Goal: Task Accomplishment & Management: Complete application form

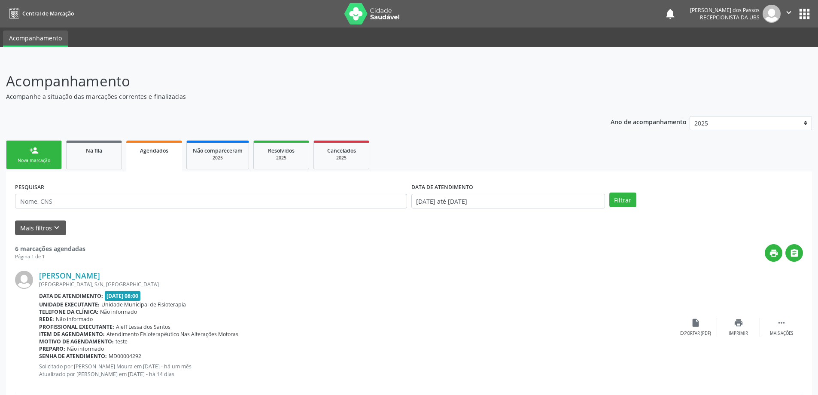
click at [49, 152] on link "person_add Nova marcação" at bounding box center [34, 154] width 56 height 29
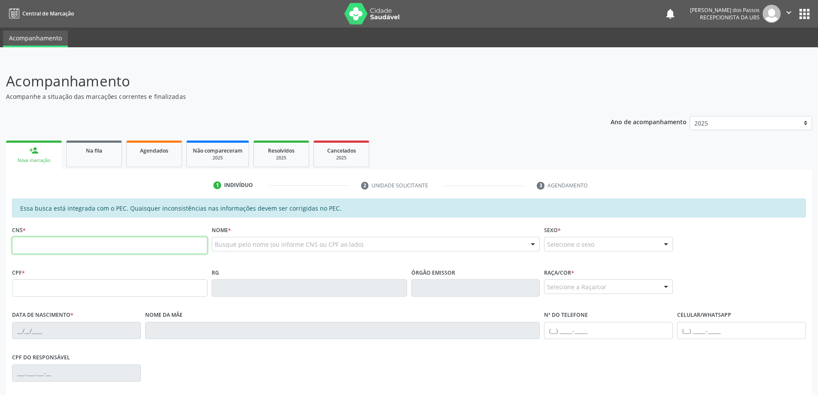
click at [48, 245] on input "text" at bounding box center [109, 245] width 195 height 17
click at [36, 239] on input "text" at bounding box center [109, 245] width 195 height 17
type input "700 0073 6843 3405"
type input "130.243.954-58"
type input "03/01/1996"
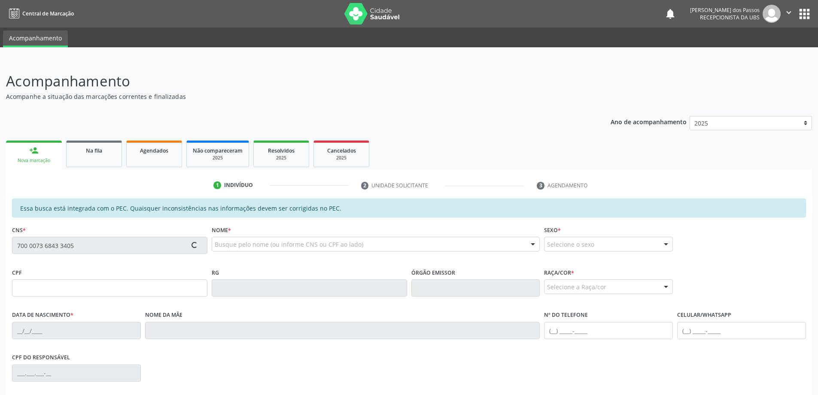
type input "Maria Vanusa de Franca"
type input "(82) 99188-2955"
type input "S/N"
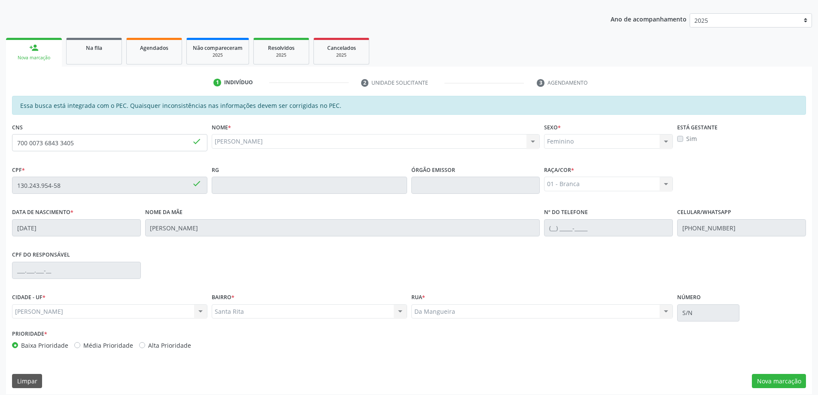
scroll to position [108, 0]
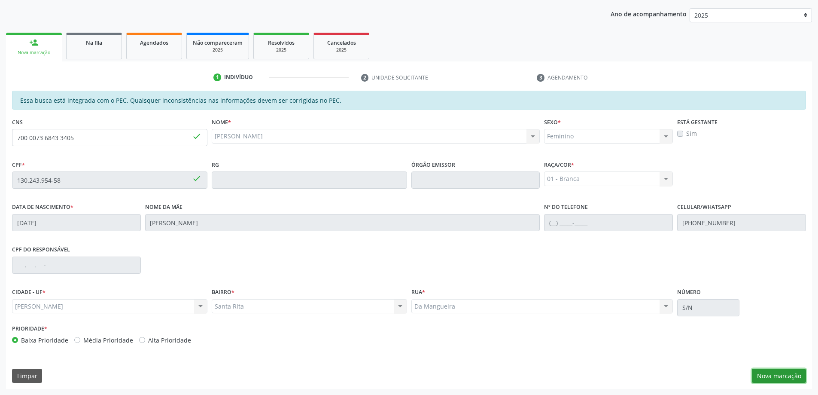
click at [790, 379] on button "Nova marcação" at bounding box center [779, 375] width 54 height 15
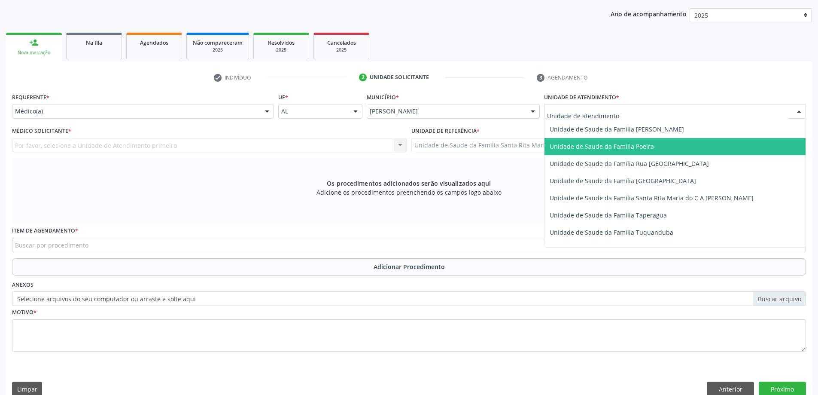
scroll to position [558, 0]
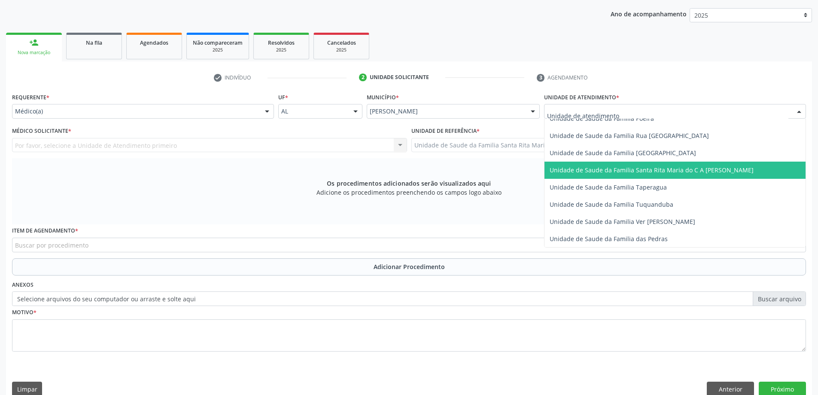
click at [578, 170] on span "Unidade de Saude da Familia Santa Rita Maria do C A [PERSON_NAME]" at bounding box center [652, 170] width 204 height 8
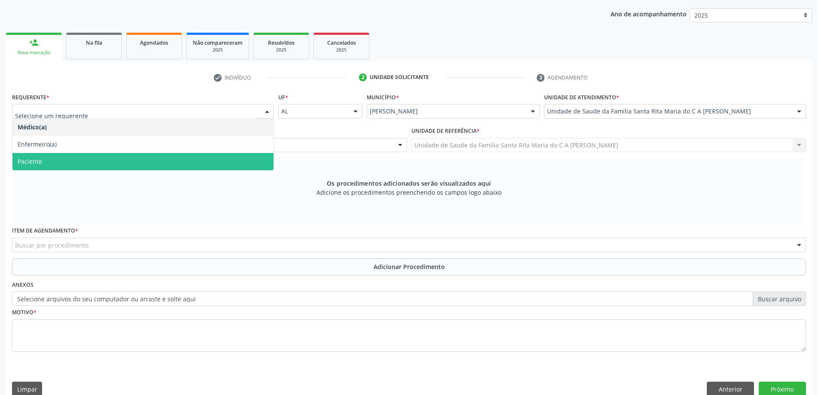
click at [78, 164] on span "Paciente" at bounding box center [142, 161] width 261 height 17
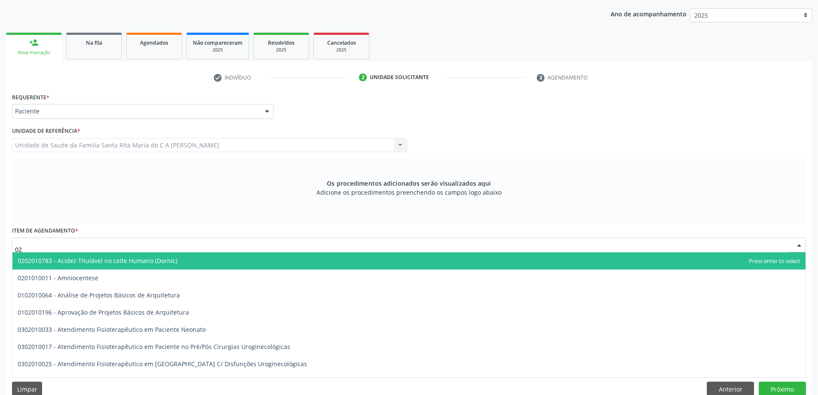
type input "0"
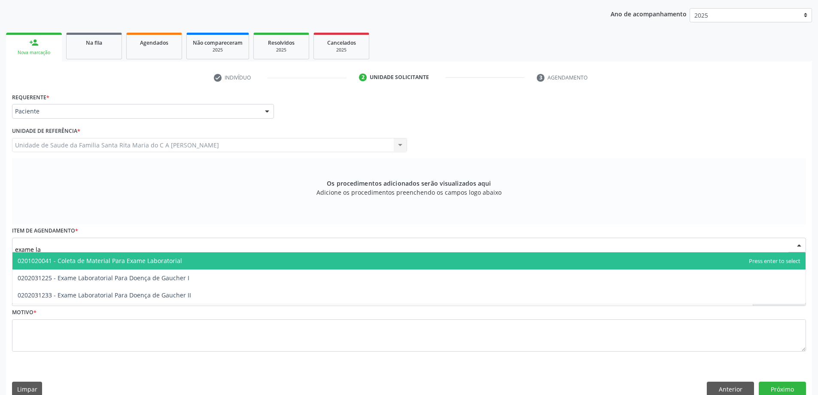
type input "exame lab"
click at [108, 263] on span "0201020041 - Coleta de Material Para Exame Laboratorial" at bounding box center [100, 260] width 164 height 8
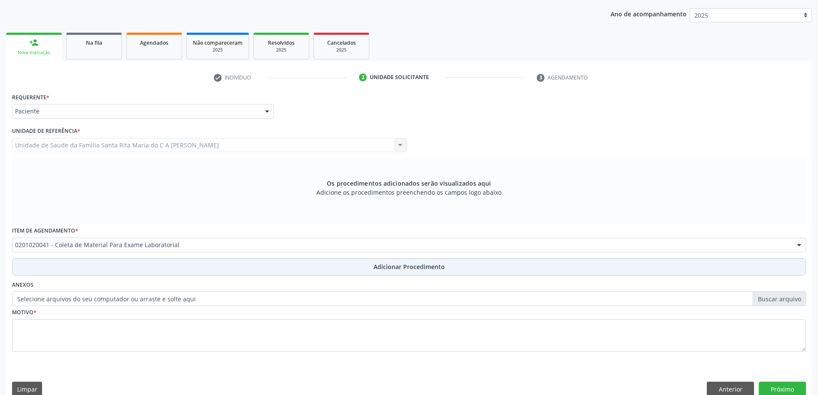
click at [104, 270] on button "Adicionar Procedimento" at bounding box center [409, 266] width 794 height 17
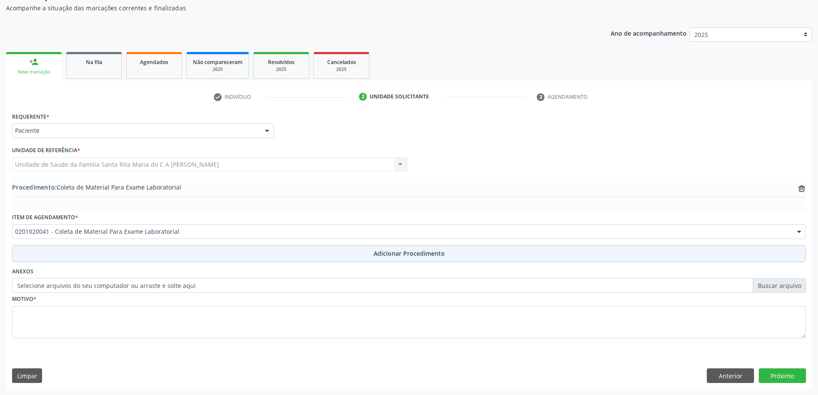
scroll to position [88, 0]
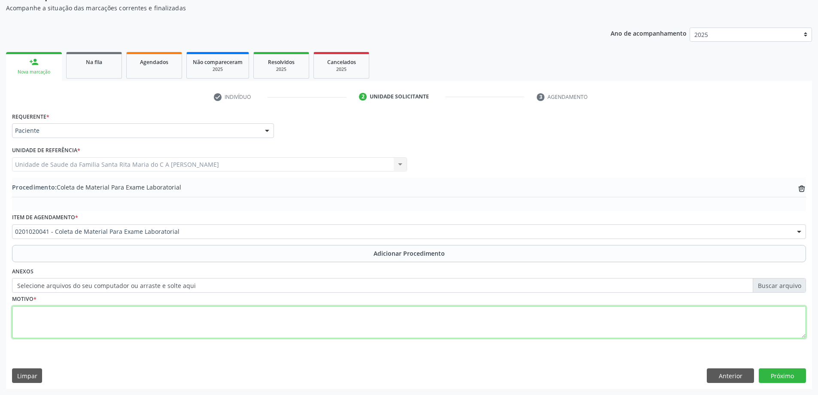
click at [83, 317] on textarea at bounding box center [409, 322] width 794 height 33
type textarea "rotina"
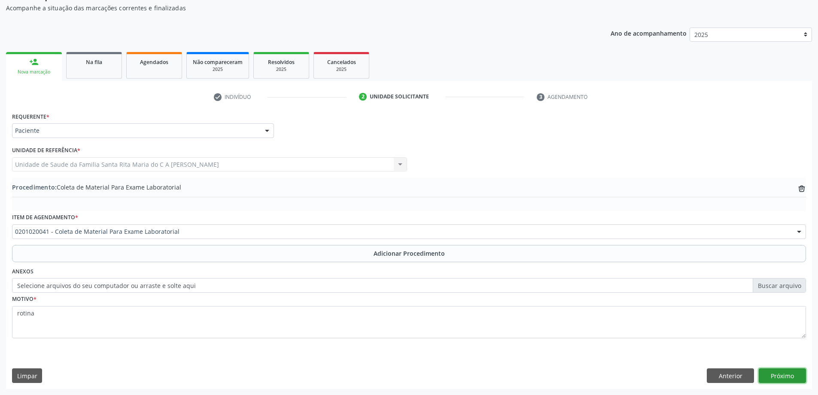
click at [774, 377] on button "Próximo" at bounding box center [782, 375] width 47 height 15
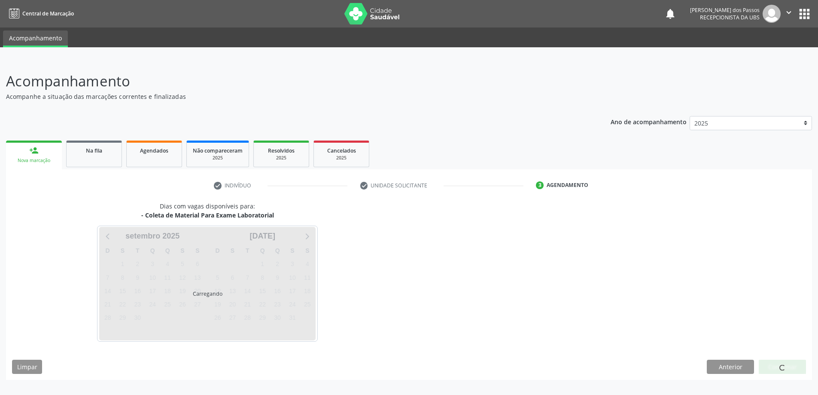
scroll to position [0, 0]
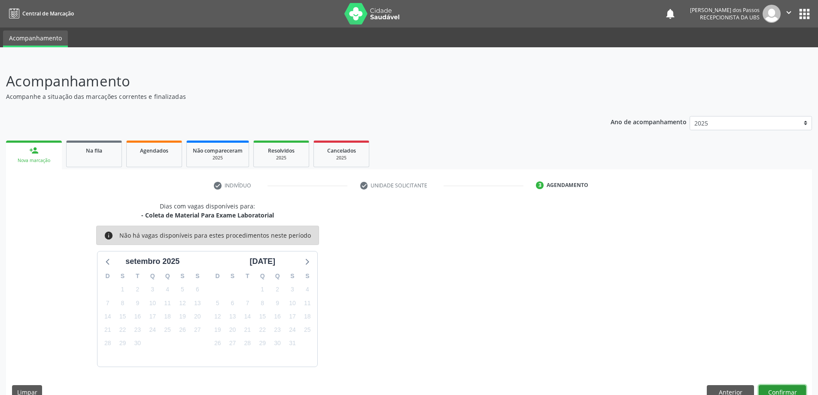
click at [766, 393] on button "Confirmar" at bounding box center [782, 392] width 47 height 15
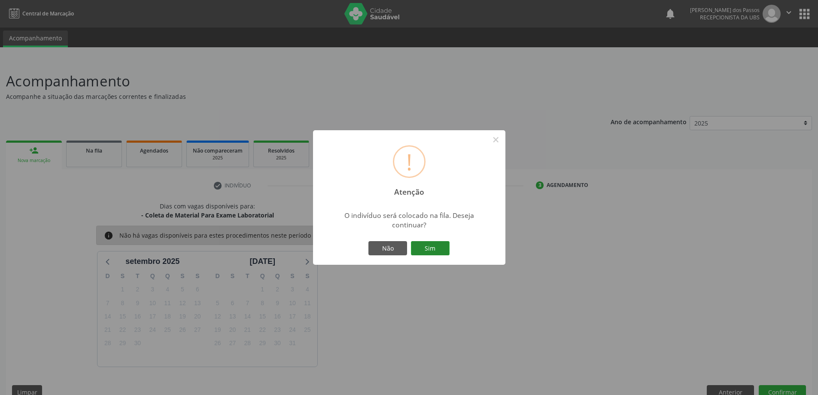
click at [425, 251] on button "Sim" at bounding box center [430, 248] width 39 height 15
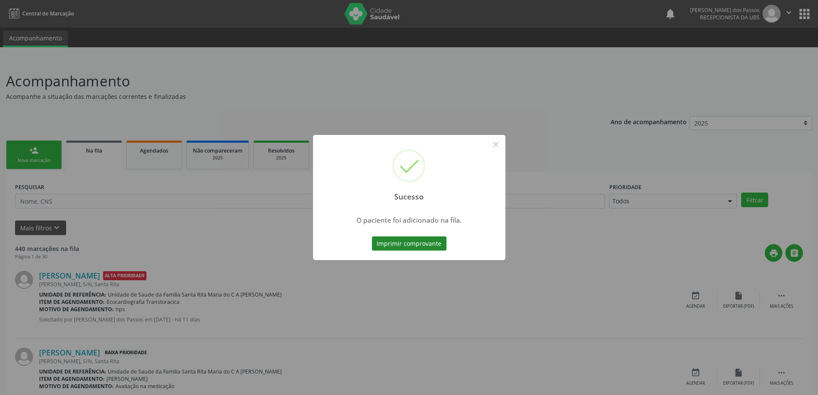
click at [427, 245] on button "Imprimir comprovante" at bounding box center [409, 243] width 75 height 15
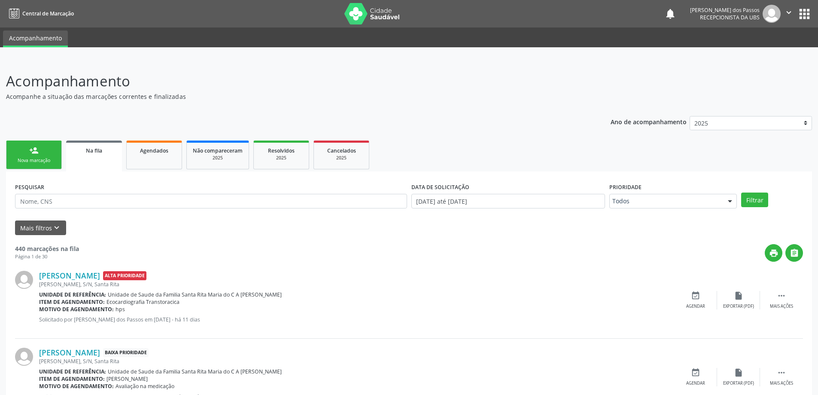
click at [47, 161] on div "Nova marcação" at bounding box center [33, 160] width 43 height 6
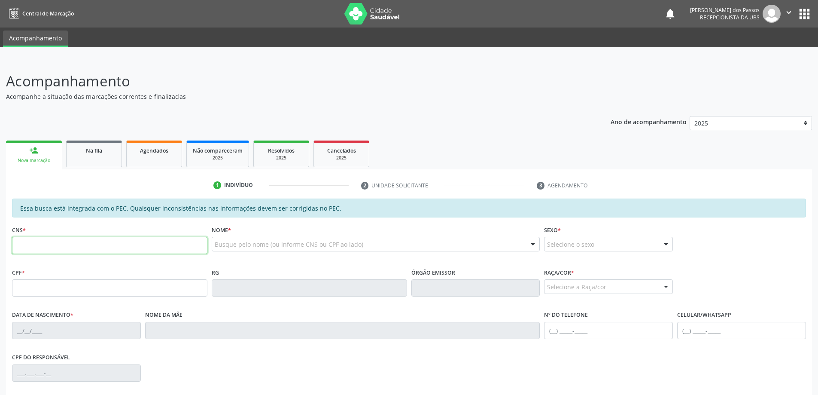
click at [53, 246] on input "text" at bounding box center [109, 245] width 195 height 17
type input "707 0098 9149 5932"
type input "129.384.604-06"
type input "05/12/2000"
type input "Eliane Nascimento dos Santos"
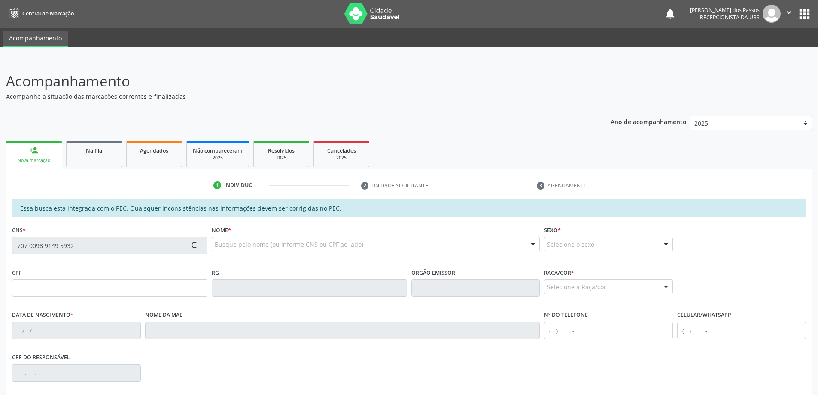
type input "(82) 99312-5500"
type input "S/N"
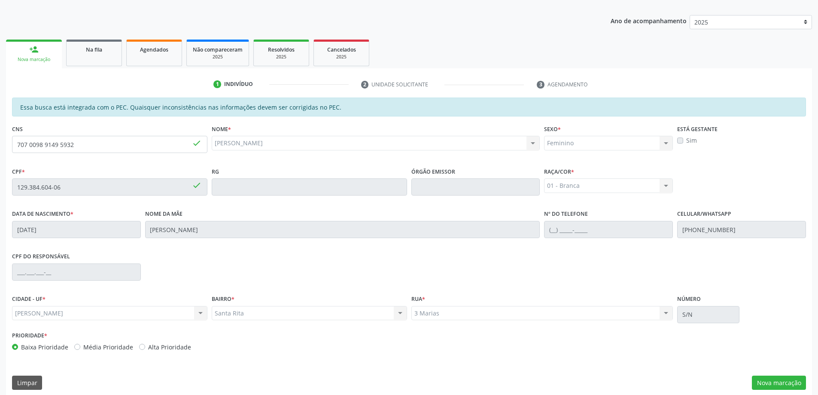
scroll to position [108, 0]
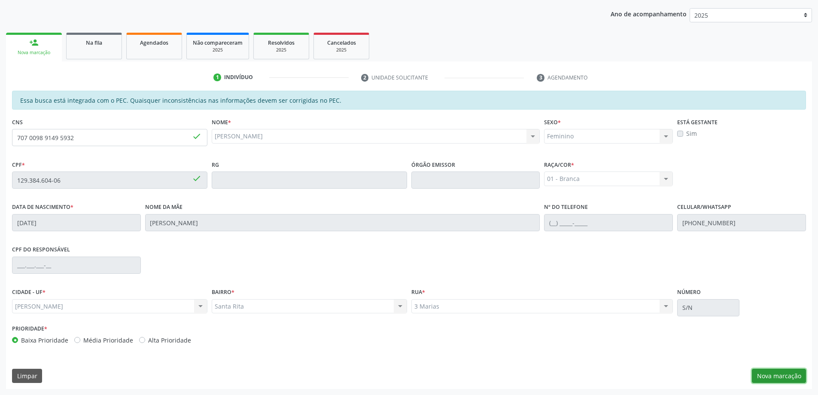
click at [778, 373] on button "Nova marcação" at bounding box center [779, 375] width 54 height 15
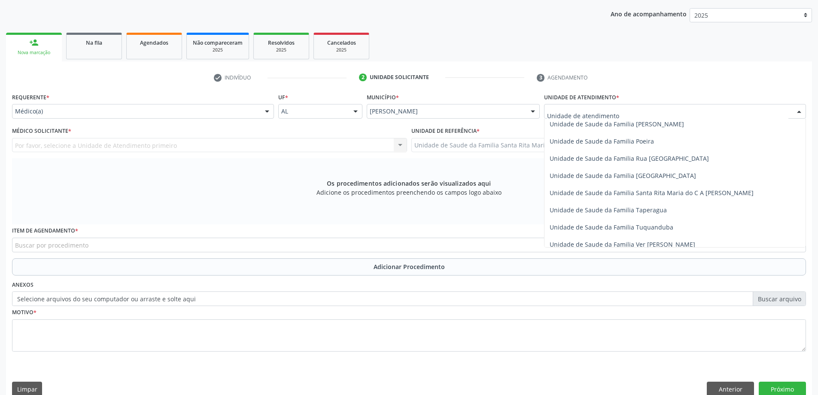
scroll to position [558, 0]
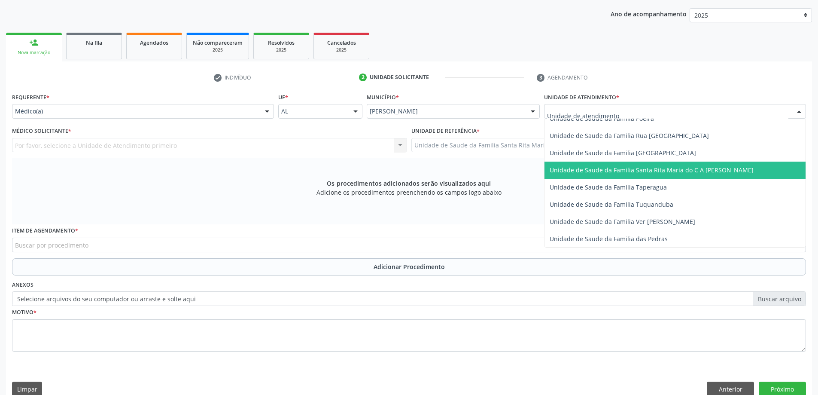
click at [592, 167] on span "Unidade de Saude da Familia Santa Rita Maria do C A [PERSON_NAME]" at bounding box center [652, 170] width 204 height 8
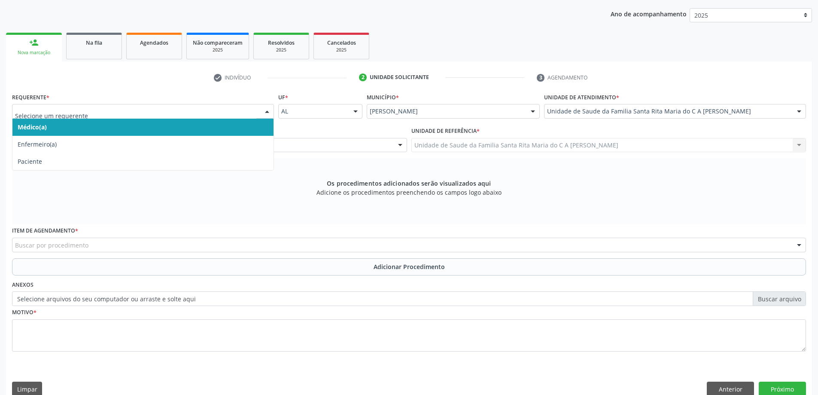
click at [187, 128] on span "Médico(a)" at bounding box center [142, 126] width 261 height 17
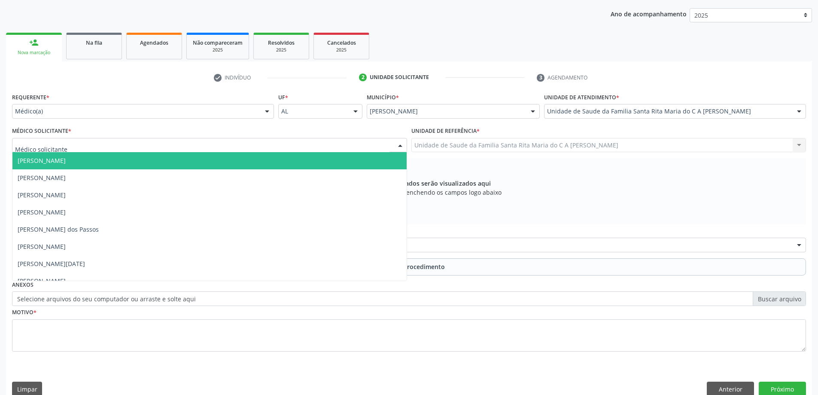
click at [177, 149] on div at bounding box center [209, 145] width 395 height 15
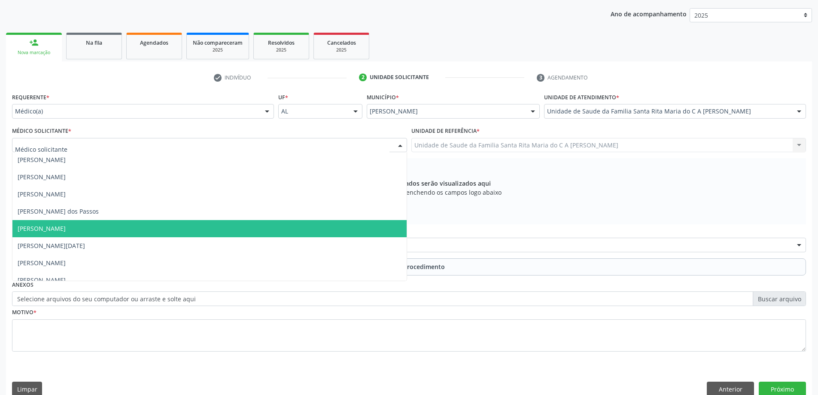
scroll to position [26, 0]
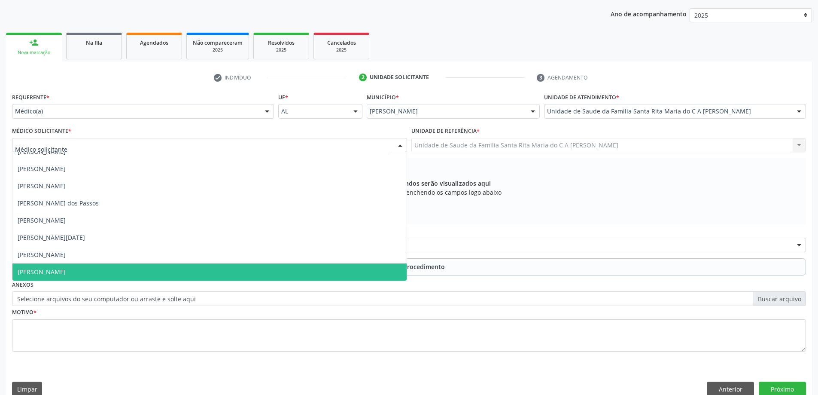
click at [121, 269] on span "Niedja Barreto de Melo" at bounding box center [209, 271] width 394 height 17
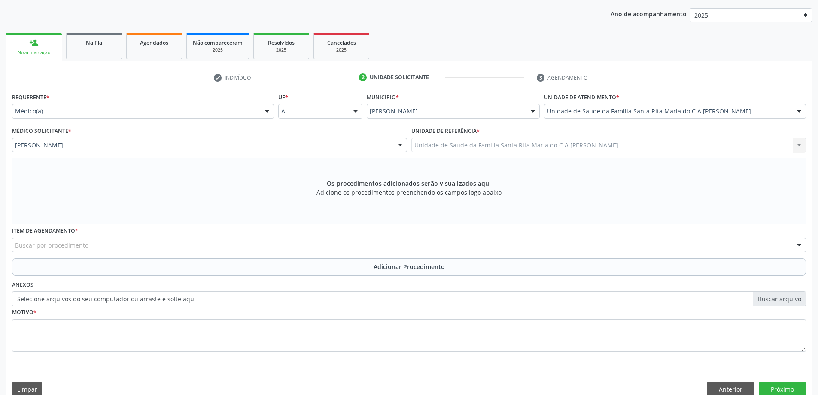
click at [91, 241] on div "Buscar por procedimento" at bounding box center [409, 244] width 794 height 15
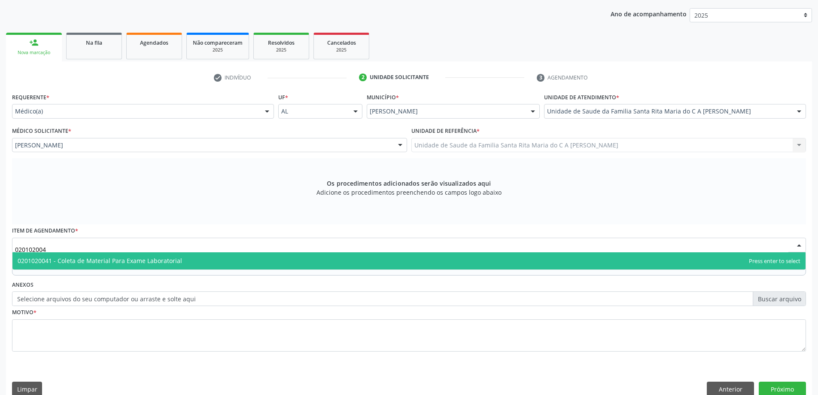
type input "0201020041"
click at [89, 261] on span "0201020041 - Coleta de Material Para Exame Laboratorial" at bounding box center [100, 260] width 164 height 8
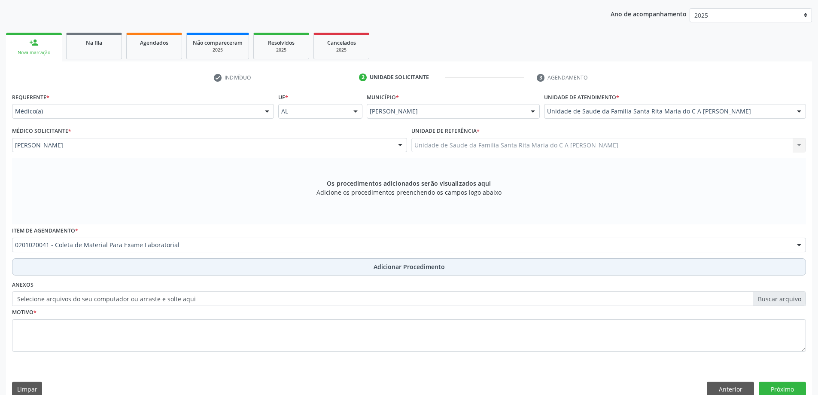
click at [83, 265] on button "Adicionar Procedimento" at bounding box center [409, 266] width 794 height 17
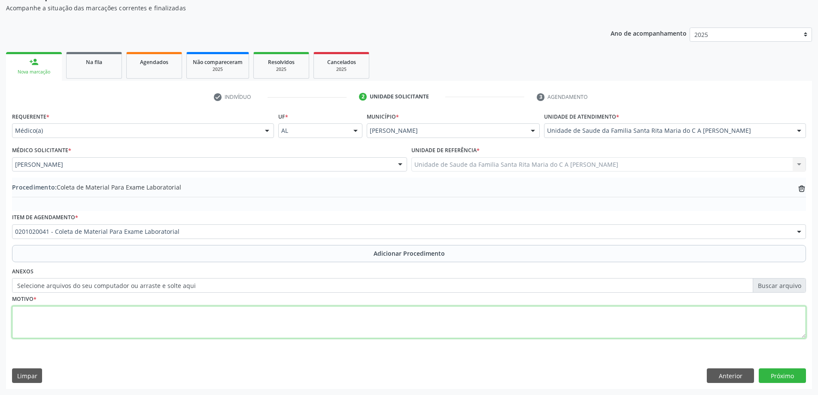
click at [46, 317] on textarea at bounding box center [409, 322] width 794 height 33
type textarea "gravidez"
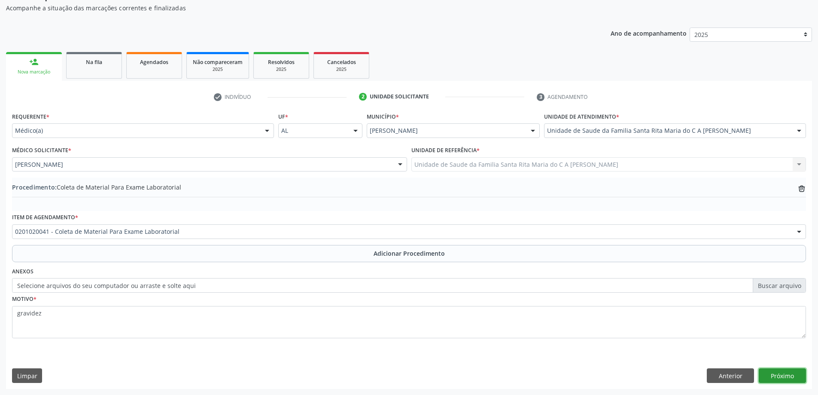
click at [771, 376] on button "Próximo" at bounding box center [782, 375] width 47 height 15
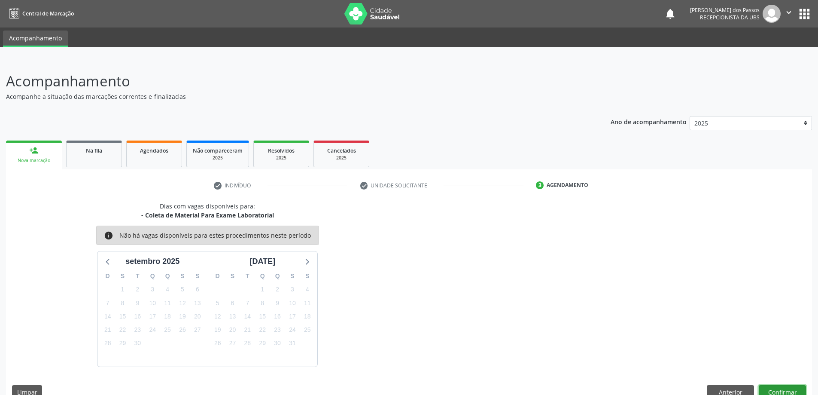
click at [772, 389] on button "Confirmar" at bounding box center [782, 392] width 47 height 15
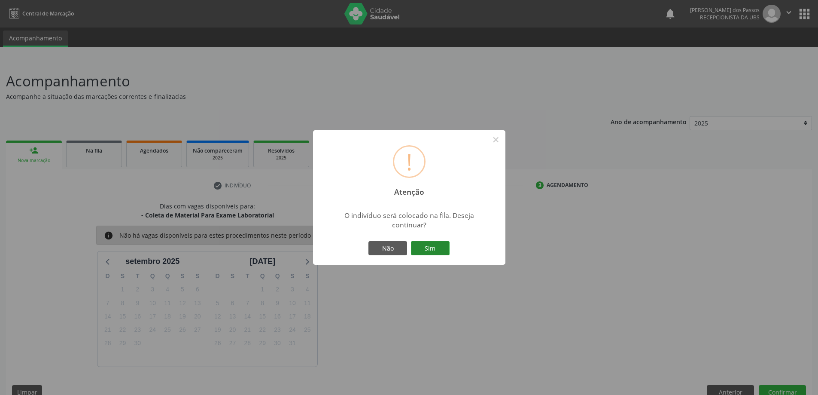
click at [435, 254] on button "Sim" at bounding box center [430, 248] width 39 height 15
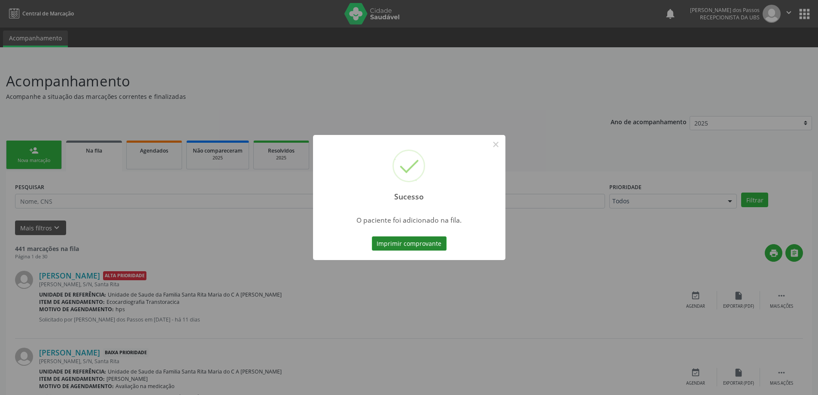
click at [433, 243] on button "Imprimir comprovante" at bounding box center [409, 243] width 75 height 15
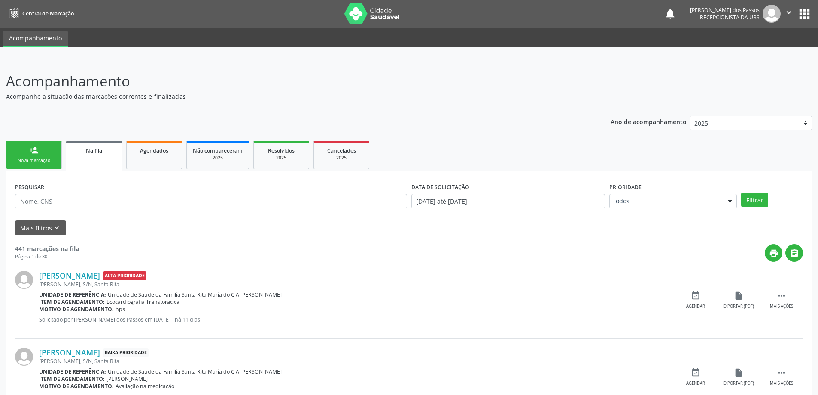
click at [47, 162] on div "Nova marcação" at bounding box center [33, 160] width 43 height 6
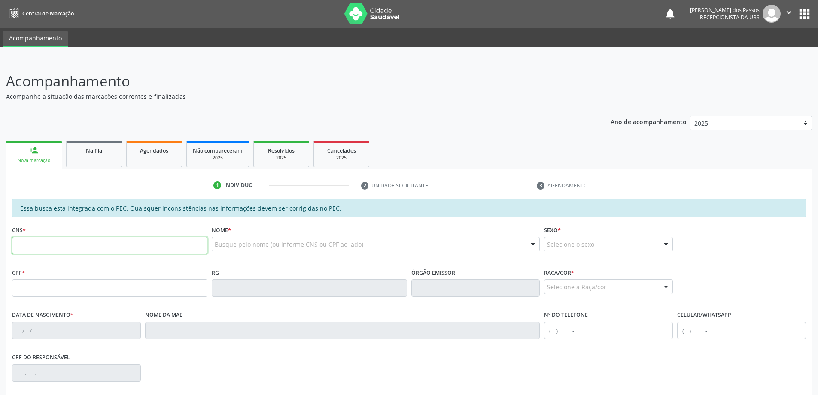
click at [61, 245] on input "text" at bounding box center [109, 245] width 195 height 17
type input "1"
type input "162 5667 6050 0018"
type input "360.410.094-15"
type input "01/12/1940"
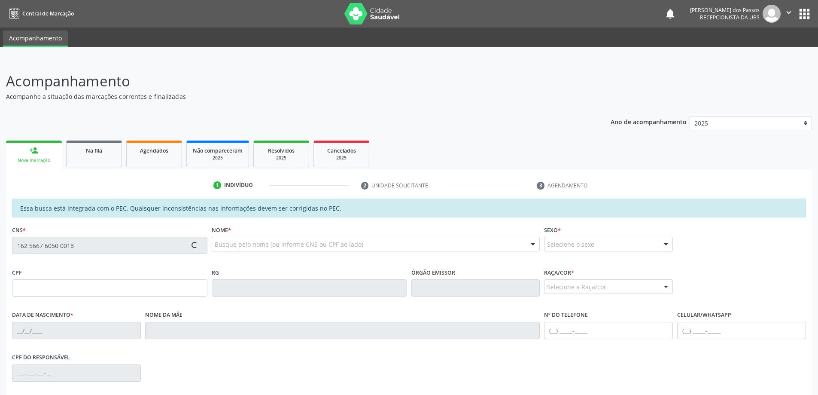
type input "Guiomar Cavalcante Silva"
type input "(82) 99169-2764"
type input "S/N"
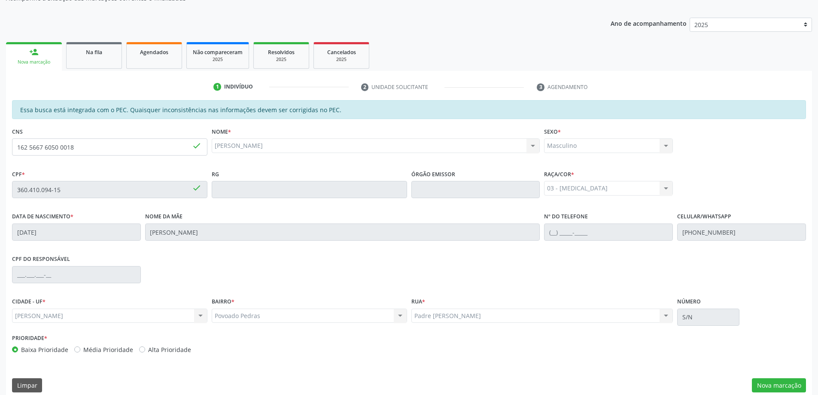
scroll to position [108, 0]
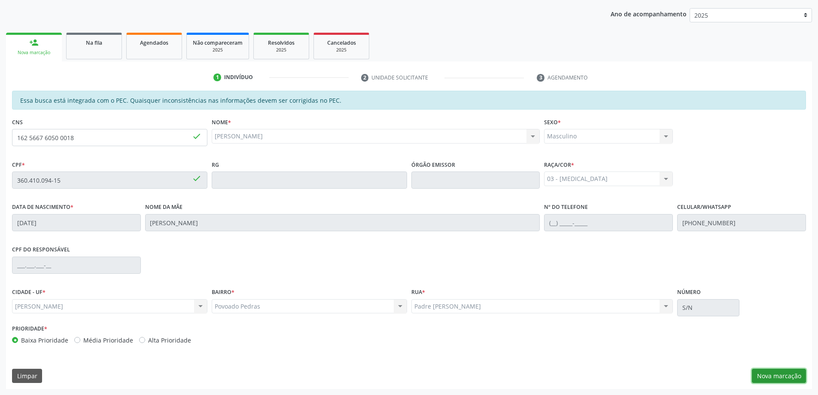
click at [768, 377] on button "Nova marcação" at bounding box center [779, 375] width 54 height 15
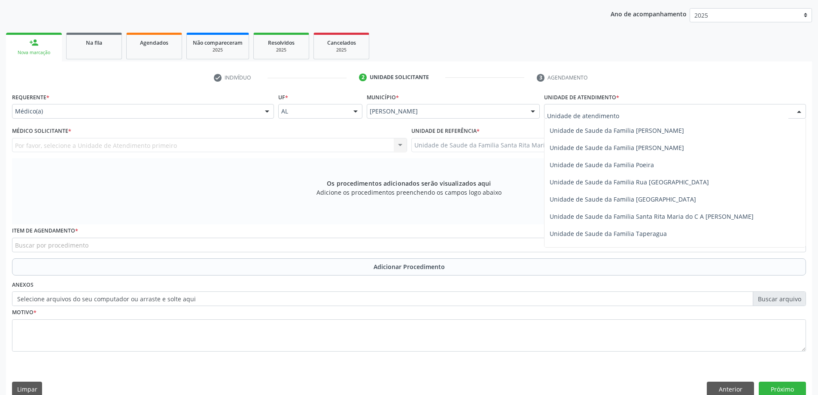
scroll to position [515, 0]
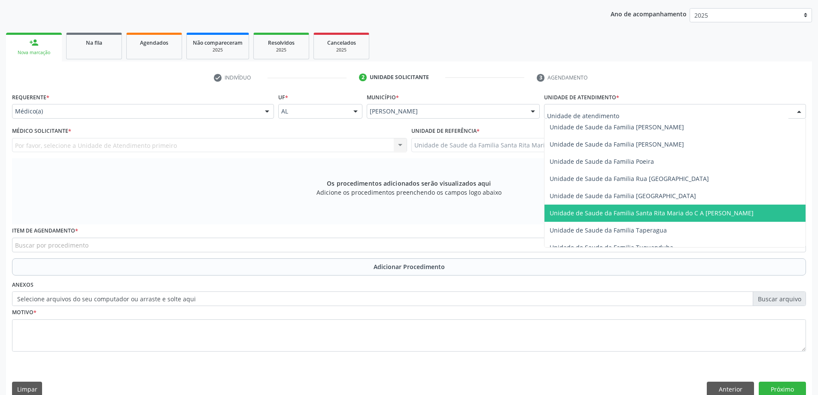
click at [605, 214] on span "Unidade de Saude da Familia Santa Rita Maria do C A [PERSON_NAME]" at bounding box center [652, 213] width 204 height 8
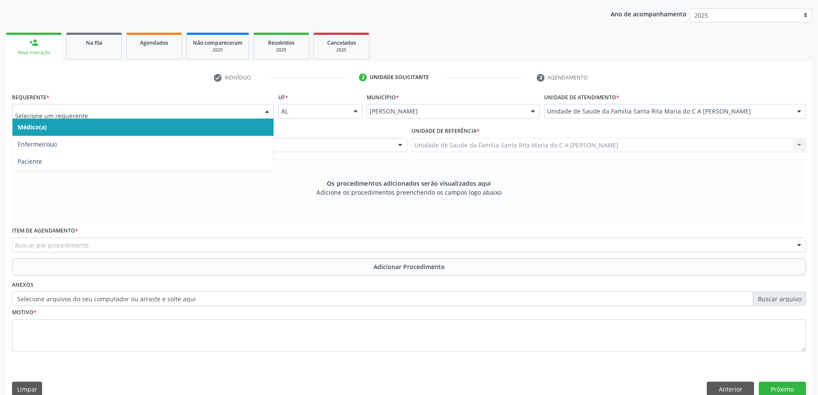
click at [178, 128] on span "Médico(a)" at bounding box center [142, 126] width 261 height 17
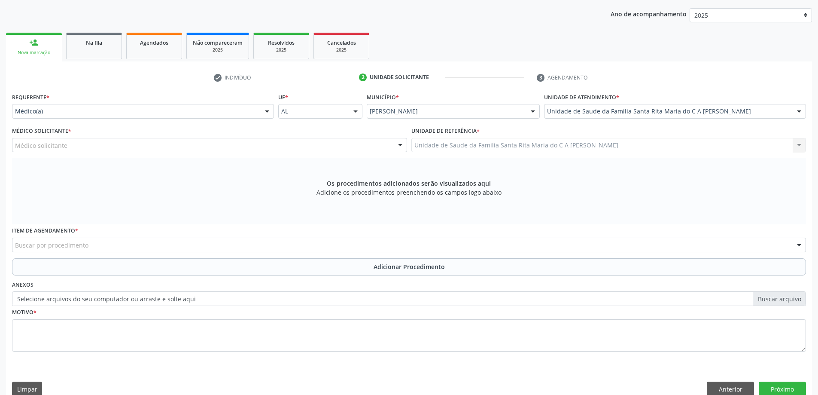
click at [164, 149] on div "Médico solicitante" at bounding box center [209, 145] width 395 height 15
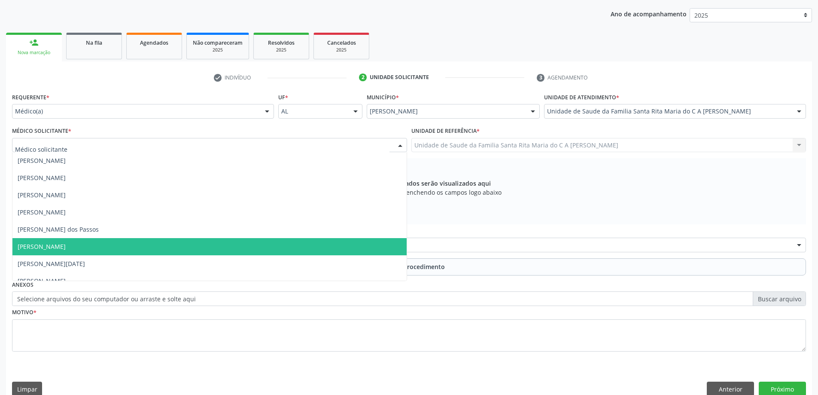
click at [149, 247] on span "Maria Celia Amorim Castro" at bounding box center [209, 246] width 394 height 17
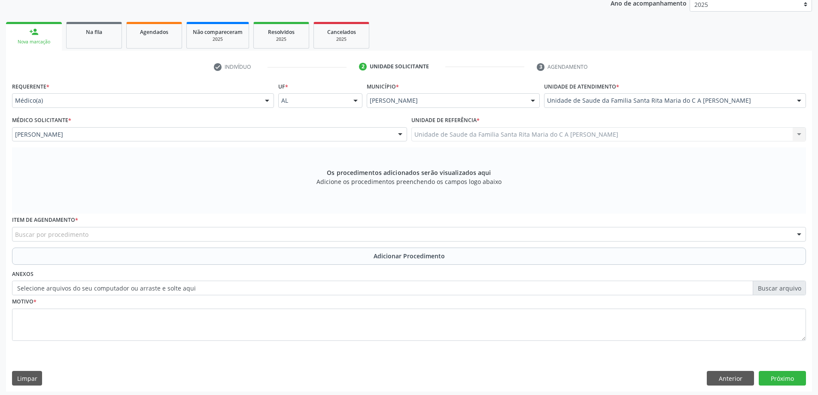
scroll to position [121, 0]
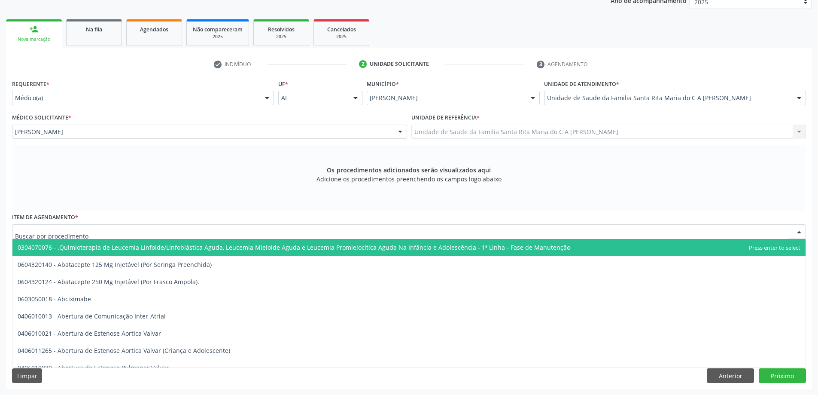
click at [151, 234] on div at bounding box center [409, 231] width 794 height 15
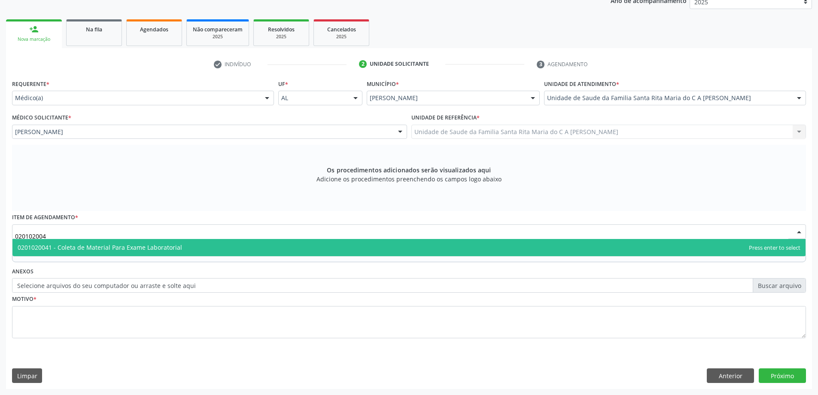
type input "0201020041"
click at [152, 247] on span "0201020041 - Coleta de Material Para Exame Laboratorial" at bounding box center [100, 247] width 164 height 8
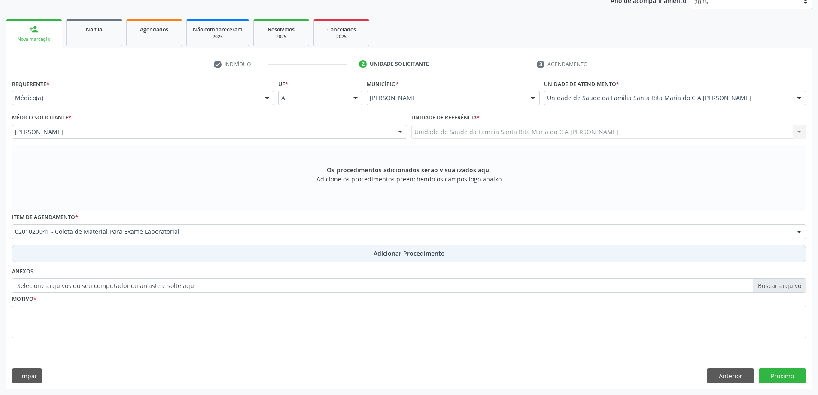
click at [157, 256] on button "Adicionar Procedimento" at bounding box center [409, 253] width 794 height 17
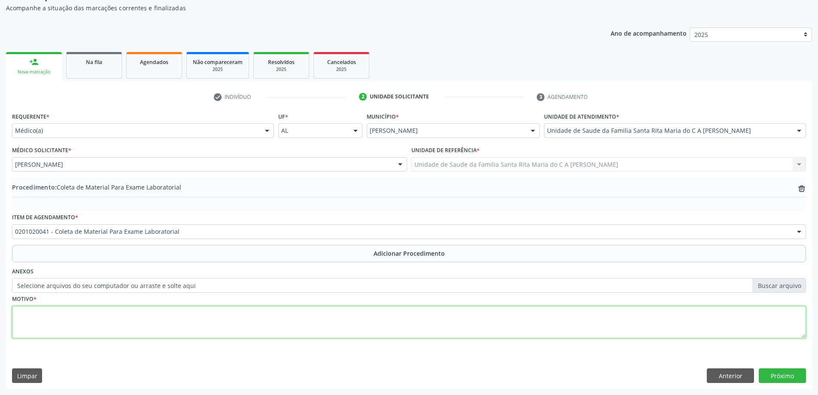
click at [129, 332] on textarea at bounding box center [409, 322] width 794 height 33
type textarea "0"
type textarea "dor em hipogastrio"
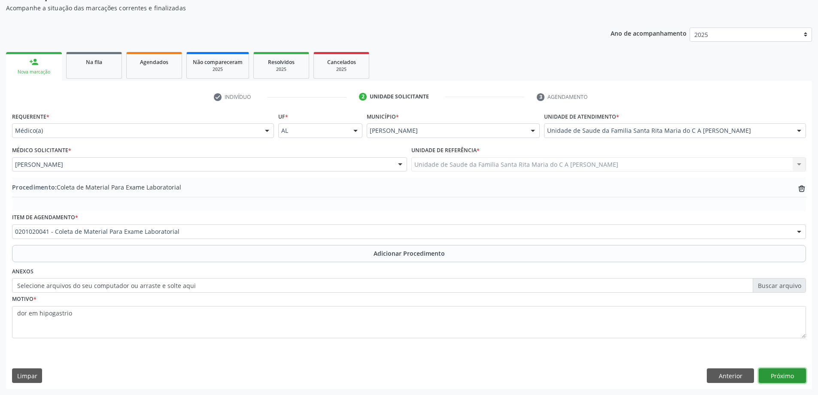
click at [776, 379] on button "Próximo" at bounding box center [782, 375] width 47 height 15
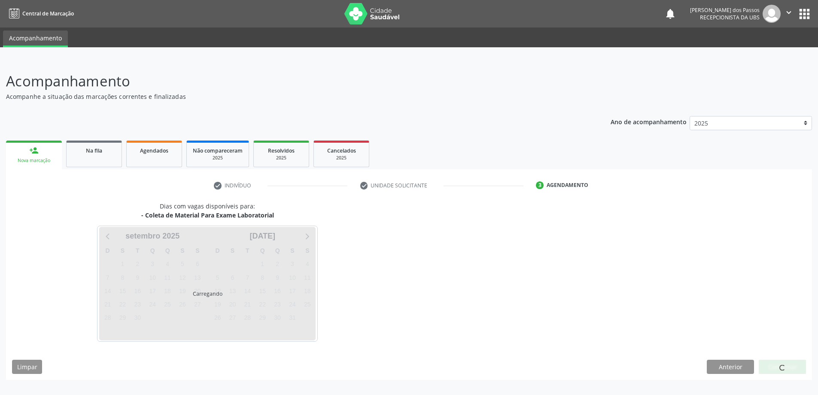
scroll to position [0, 0]
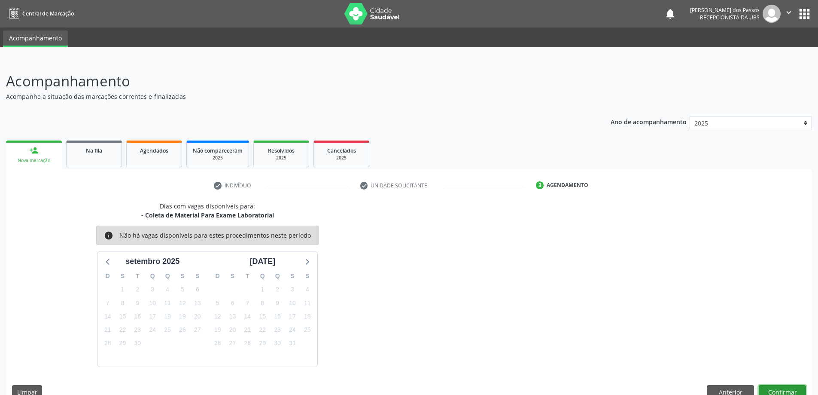
click at [774, 393] on button "Confirmar" at bounding box center [782, 392] width 47 height 15
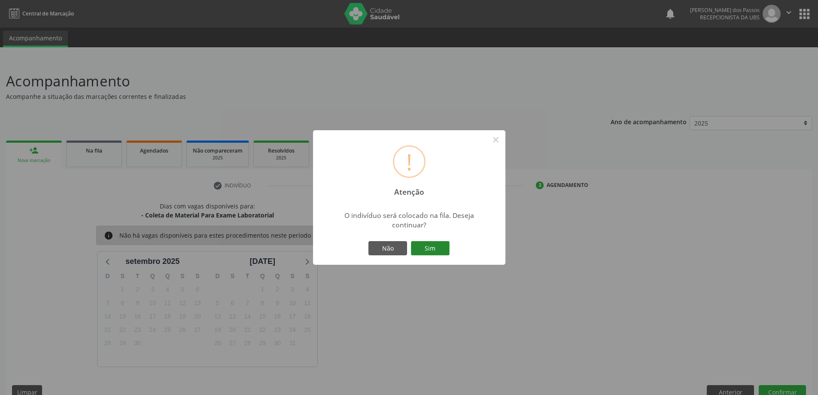
click at [423, 249] on button "Sim" at bounding box center [430, 248] width 39 height 15
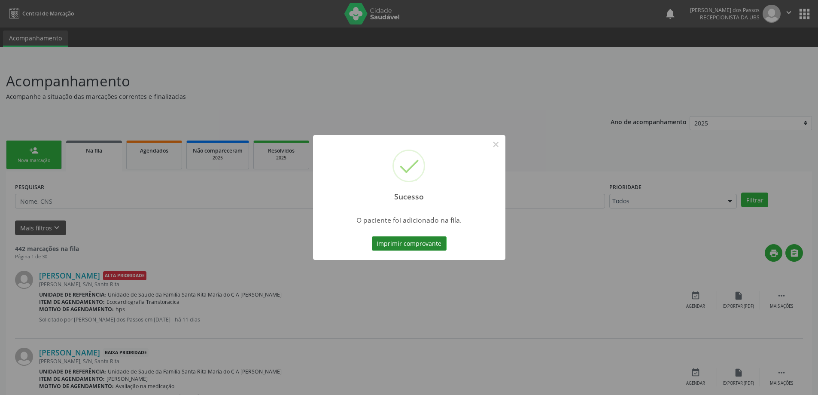
click at [415, 241] on button "Imprimir comprovante" at bounding box center [409, 243] width 75 height 15
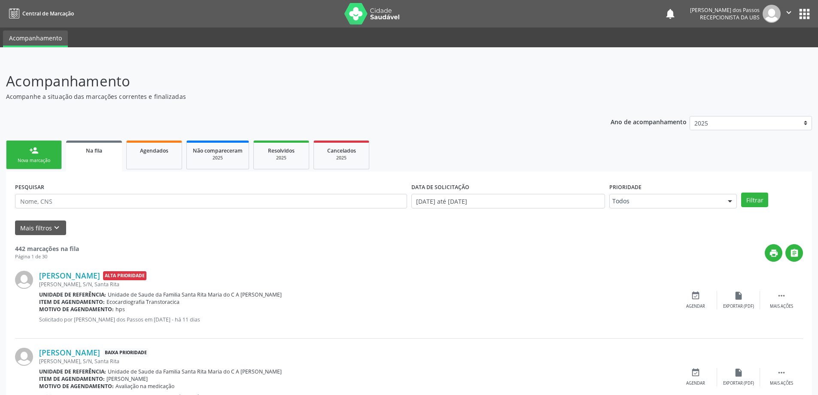
click at [38, 153] on div "person_add" at bounding box center [33, 150] width 9 height 9
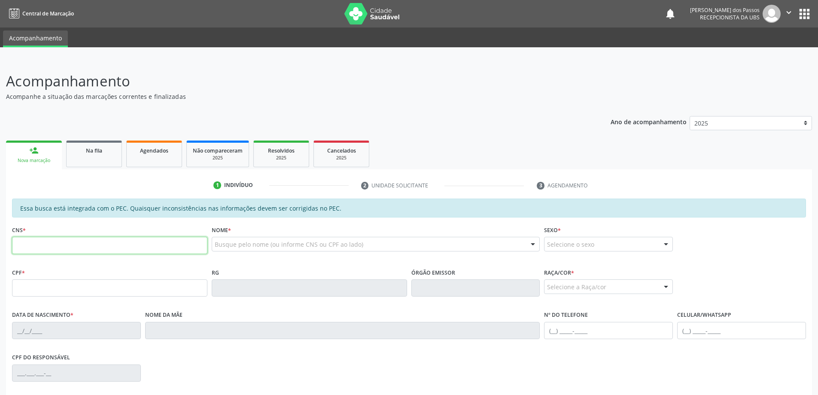
click at [43, 244] on input "text" at bounding box center [109, 245] width 195 height 17
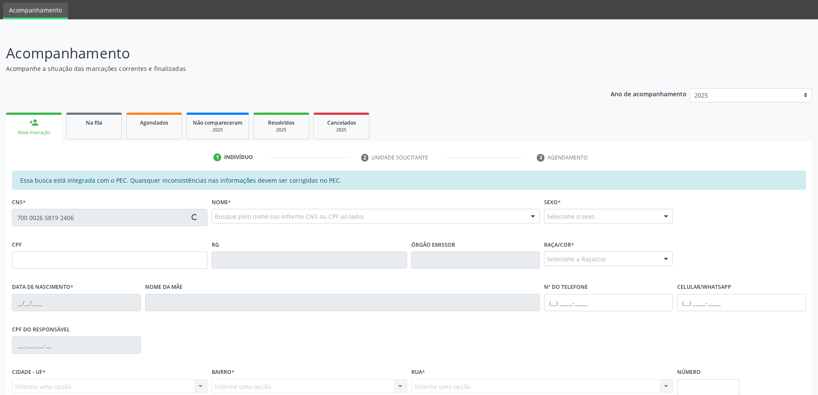
scroll to position [43, 0]
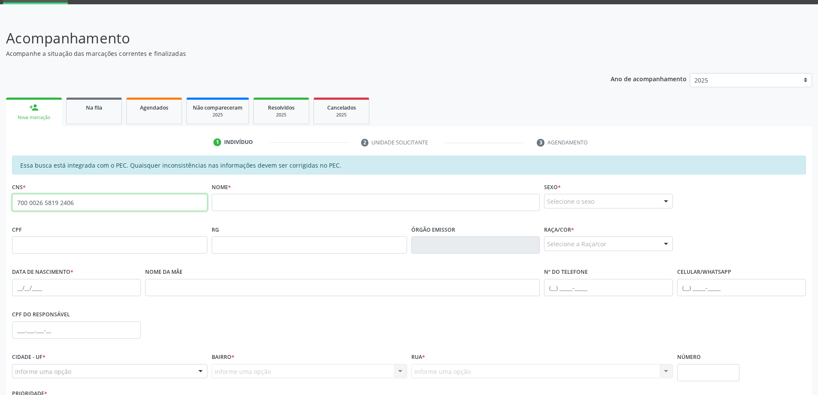
click at [82, 204] on input "700 0026 5819 2406" at bounding box center [109, 202] width 195 height 17
type input "7"
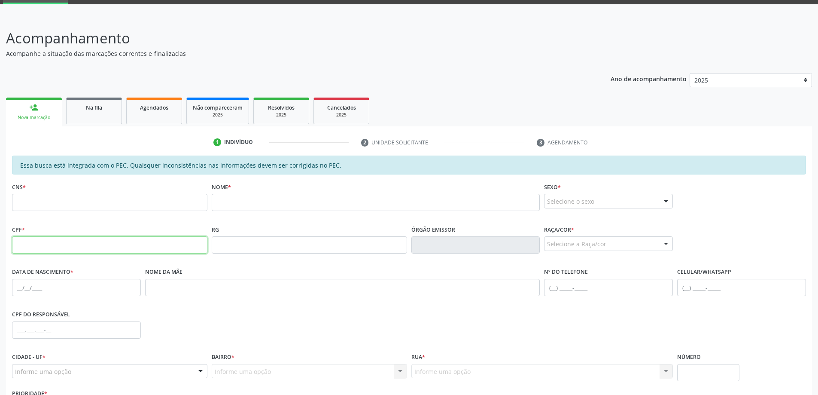
click at [70, 243] on input "text" at bounding box center [109, 244] width 195 height 17
click at [31, 251] on input "text" at bounding box center [109, 244] width 195 height 17
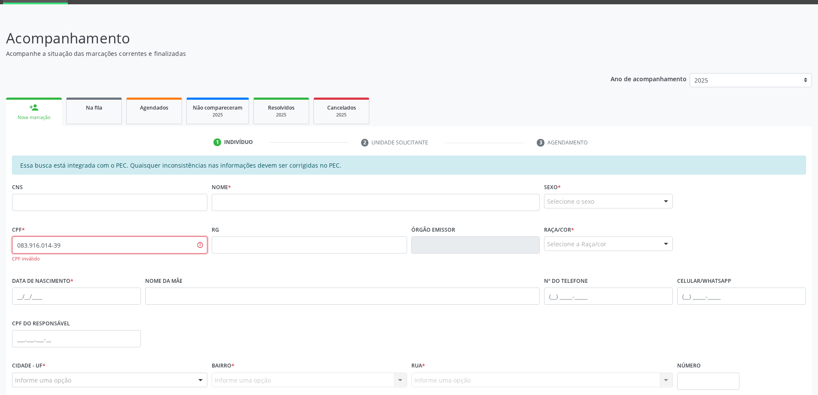
type input "083.916.014-39"
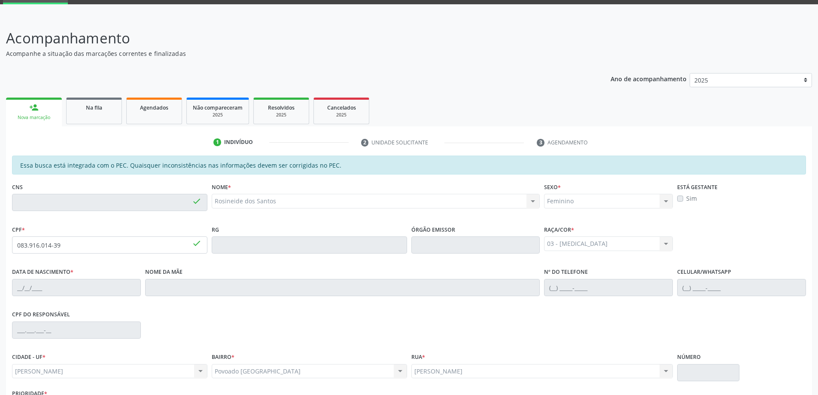
type input "700 0265 8192 4061"
type input "06/08/1983"
type input "Maria Jose Abilio dos Santos"
type input "(82) 99381-1817"
type input "2020"
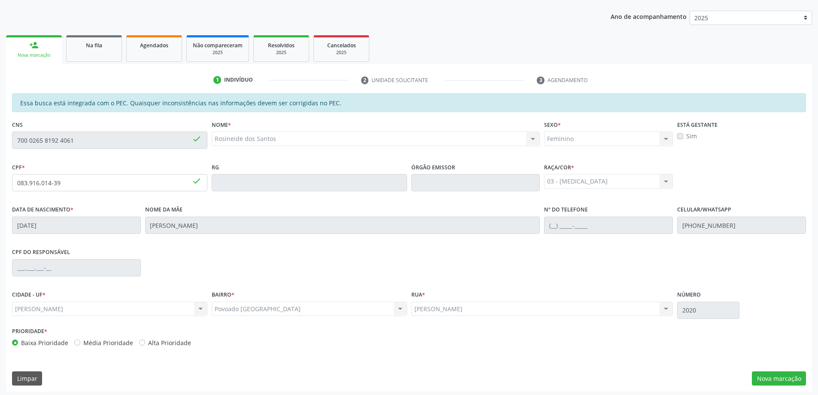
scroll to position [108, 0]
